Goal: Navigation & Orientation: Find specific page/section

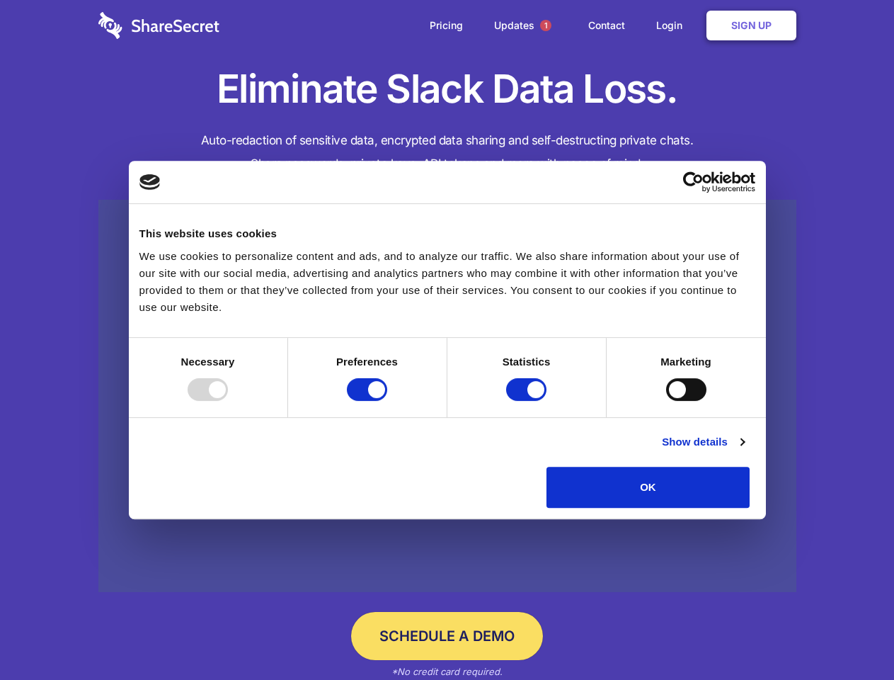
click at [228, 401] on div at bounding box center [208, 389] width 40 height 23
click at [387, 401] on input "Preferences" at bounding box center [367, 389] width 40 height 23
checkbox input "false"
click at [528, 401] on input "Statistics" at bounding box center [526, 389] width 40 height 23
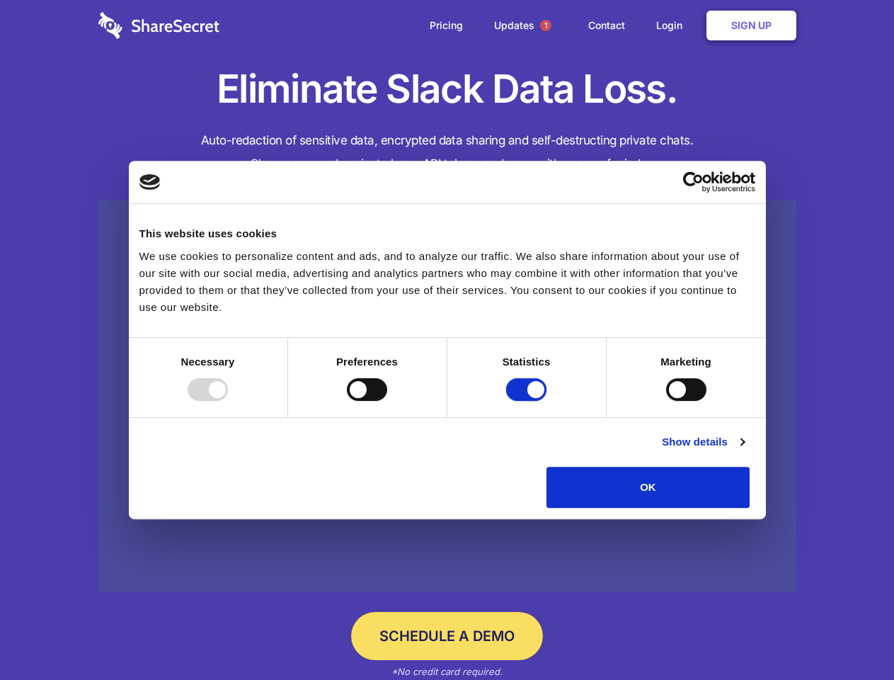
checkbox input "false"
click at [666, 401] on input "Marketing" at bounding box center [686, 389] width 40 height 23
checkbox input "true"
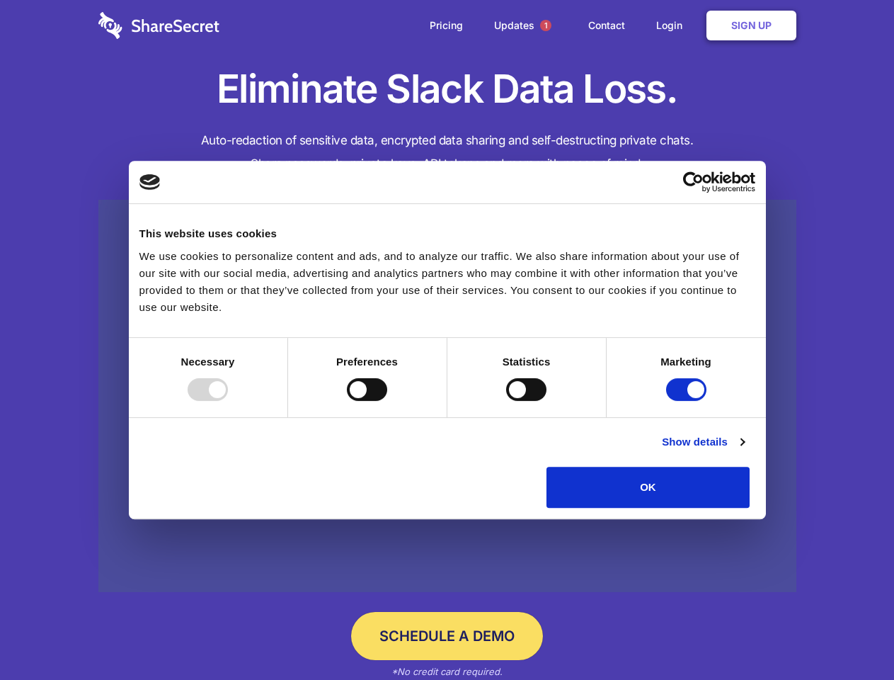
click at [744, 450] on link "Show details" at bounding box center [703, 441] width 82 height 17
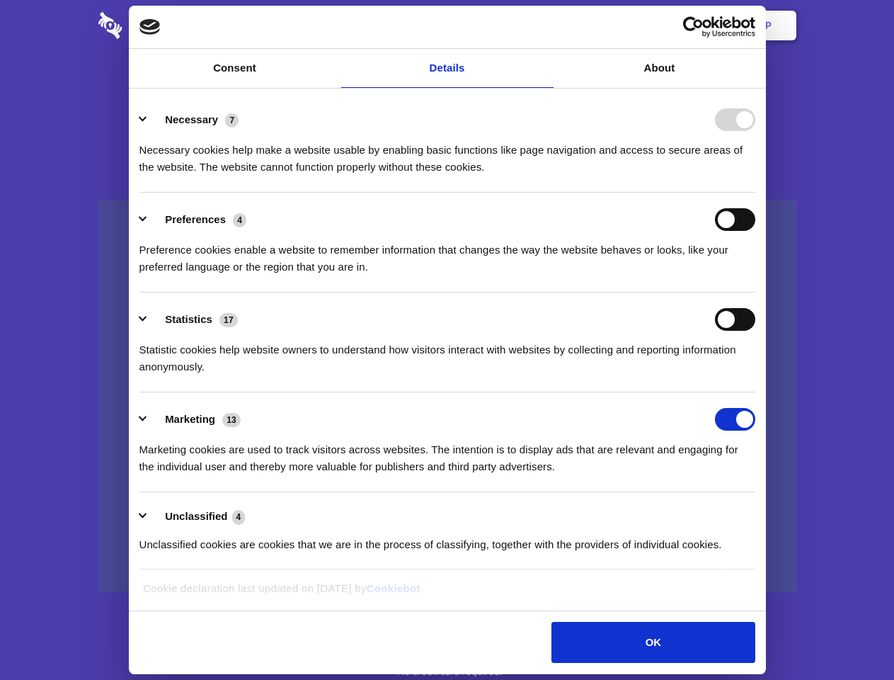
click at [755, 193] on li "Necessary 7 Necessary cookies help make a website usable by enabling basic func…" at bounding box center [447, 143] width 616 height 100
click at [545, 25] on span "1" at bounding box center [545, 25] width 11 height 11
